Goal: Check status: Check status

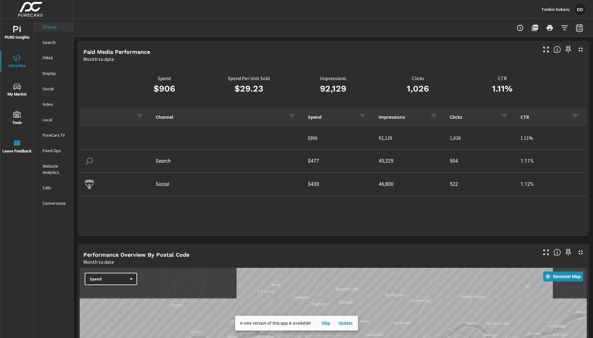
click at [557, 10] on p "Tonkin Subaru" at bounding box center [555, 9] width 28 height 6
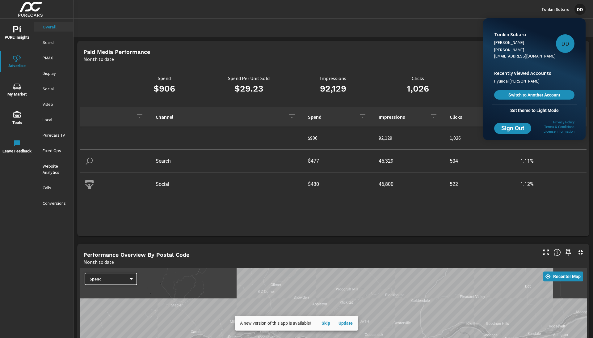
click at [401, 53] on div at bounding box center [296, 169] width 593 height 338
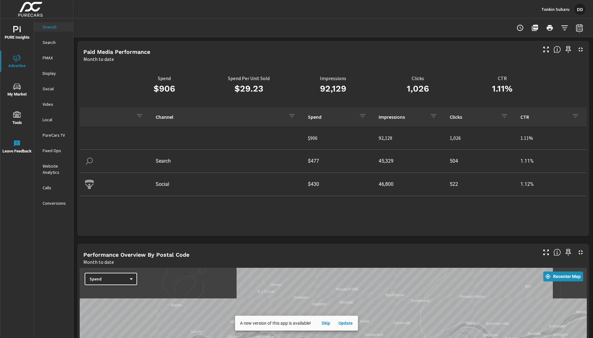
click at [577, 30] on icon "button" at bounding box center [579, 28] width 4 height 2
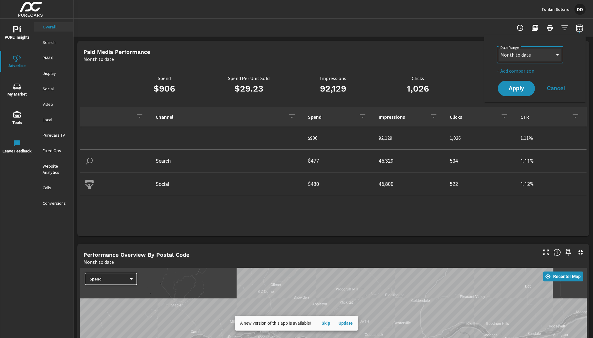
select select "Last 7 days"
click at [512, 95] on button "Apply" at bounding box center [516, 88] width 38 height 16
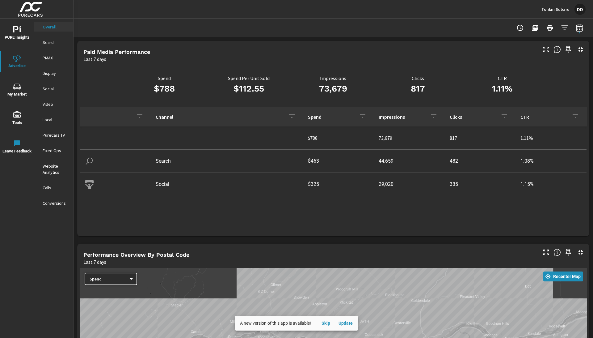
click at [563, 9] on p "Tonkin Subaru" at bounding box center [555, 9] width 28 height 6
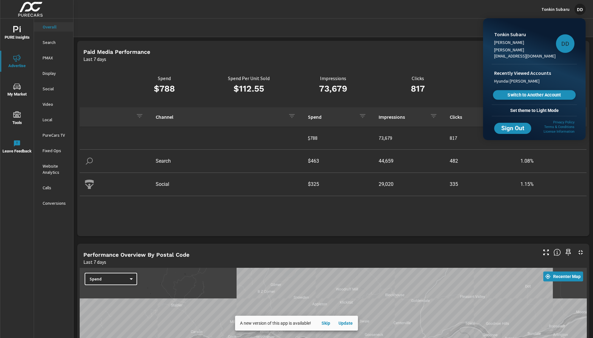
click at [520, 92] on link "Switch to Another Account" at bounding box center [534, 95] width 83 height 10
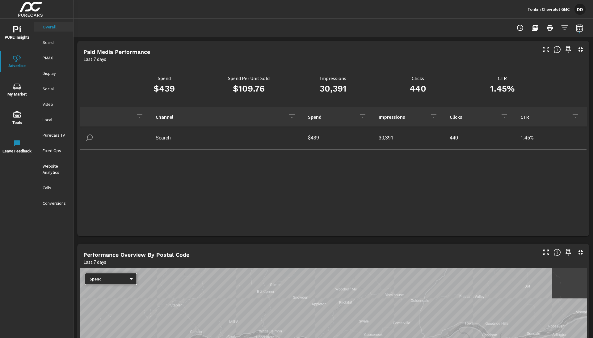
click at [562, 10] on p "Tonkin Chevrolet GMC" at bounding box center [549, 9] width 42 height 6
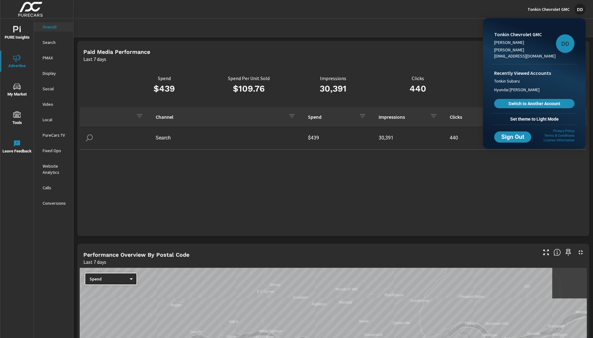
click at [442, 48] on div at bounding box center [296, 169] width 593 height 338
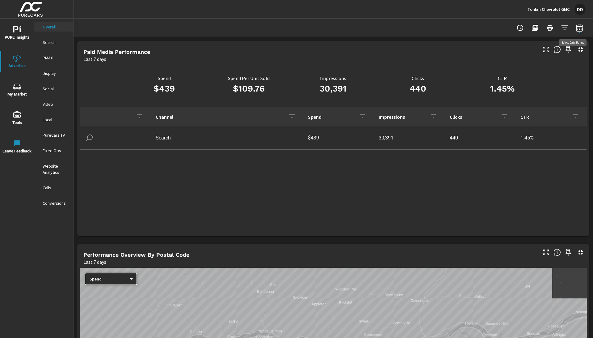
click at [578, 28] on icon "button" at bounding box center [579, 28] width 4 height 2
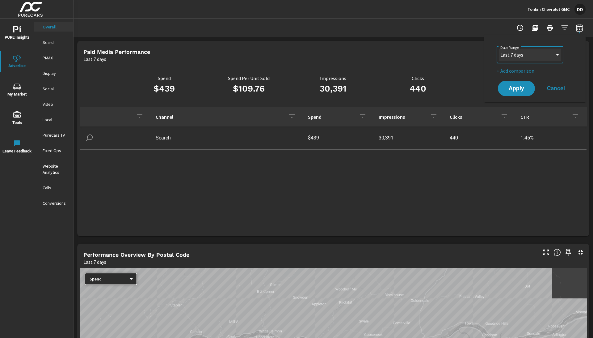
select select "Month to date"
click at [526, 88] on span "Apply" at bounding box center [516, 89] width 25 height 6
